Goal: Information Seeking & Learning: Compare options

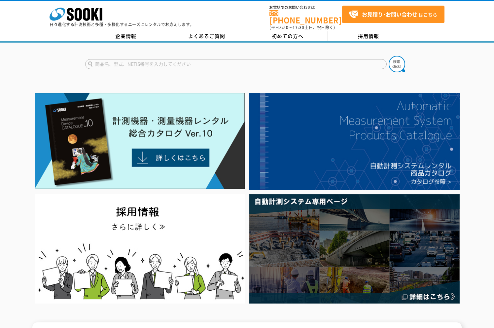
click at [161, 61] on input "text" at bounding box center [236, 64] width 302 height 10
type input "m"
type input "モルタル水分計"
click at [389, 56] on button at bounding box center [397, 64] width 17 height 17
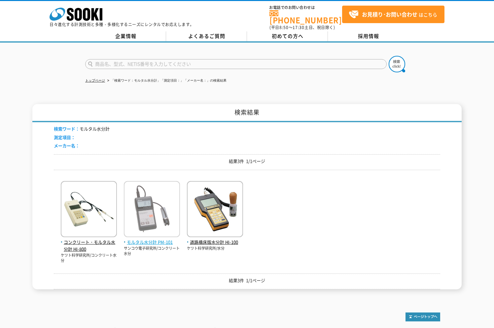
click at [160, 210] on img at bounding box center [152, 210] width 56 height 58
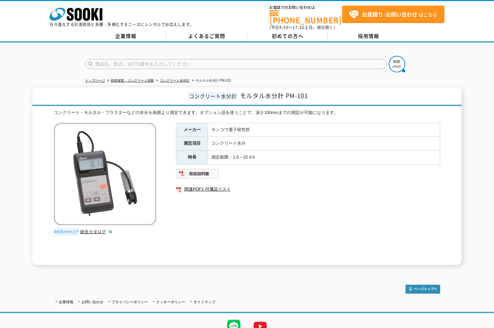
click at [135, 61] on input "text" at bounding box center [236, 64] width 302 height 10
click at [115, 59] on input "text" at bounding box center [236, 64] width 302 height 10
type input "水分計"
click at [389, 56] on button at bounding box center [397, 64] width 17 height 17
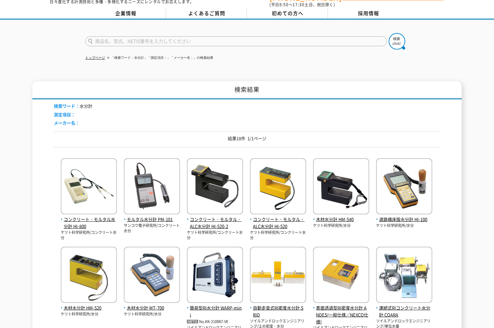
scroll to position [33, 0]
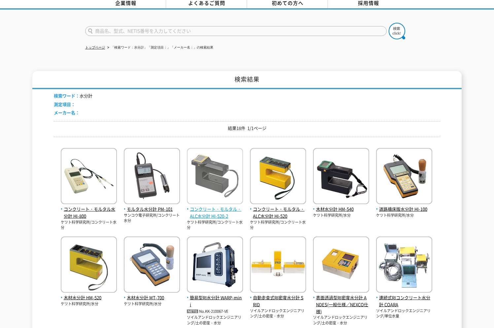
click at [214, 206] on span "コンクリート・モルタル・ALC水分計 HI-520-2" at bounding box center [215, 213] width 56 height 14
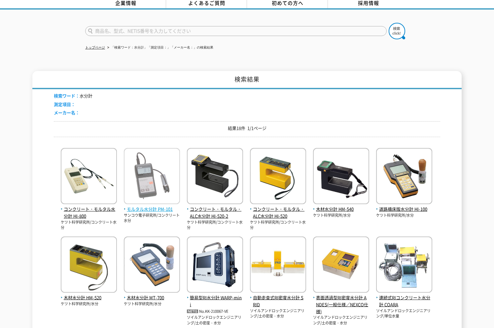
click at [141, 207] on span "モルタル水分計 PM-101" at bounding box center [152, 209] width 56 height 7
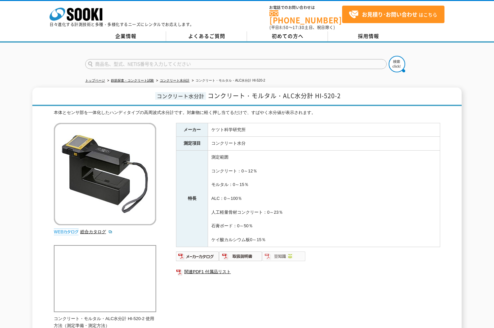
click at [285, 251] on img at bounding box center [284, 256] width 43 height 11
click at [204, 251] on img at bounding box center [197, 256] width 43 height 11
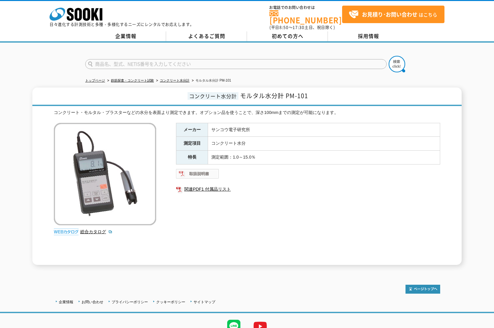
click at [193, 170] on img at bounding box center [197, 173] width 43 height 11
